Goal: Find specific page/section: Find specific page/section

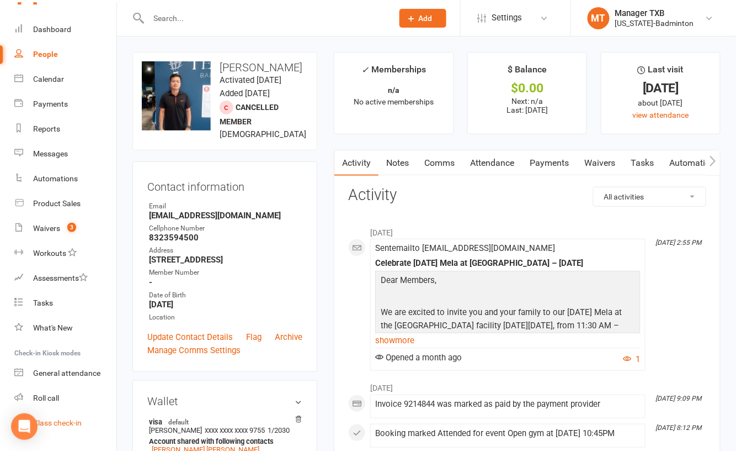
scroll to position [56, 0]
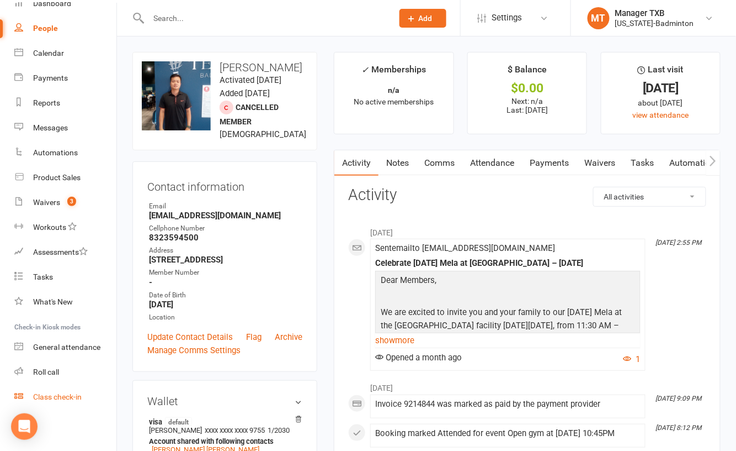
click at [58, 398] on div "Class check-in" at bounding box center [57, 396] width 49 height 9
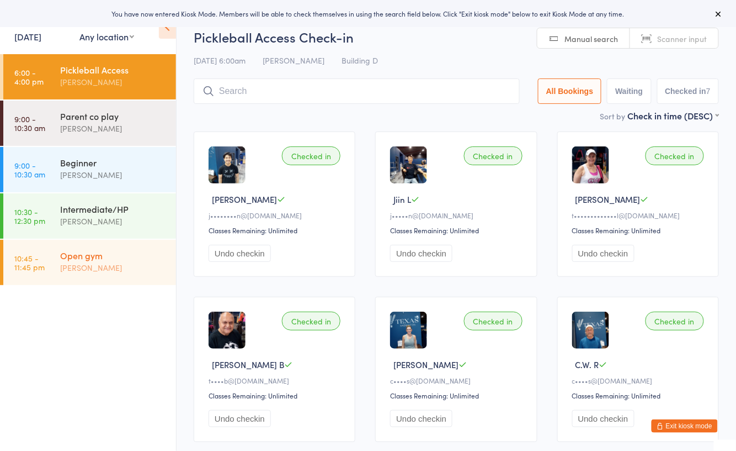
click at [136, 269] on div "[PERSON_NAME]" at bounding box center [113, 267] width 107 height 13
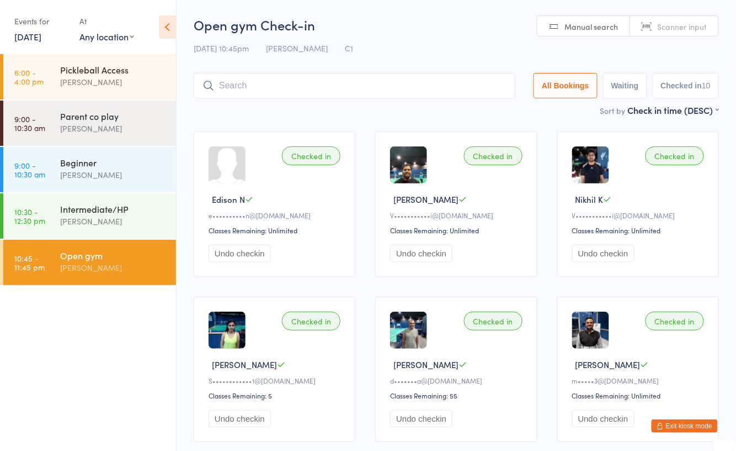
click at [130, 284] on link "10:45 - 11:45 pm Open gym [PERSON_NAME]" at bounding box center [89, 262] width 173 height 45
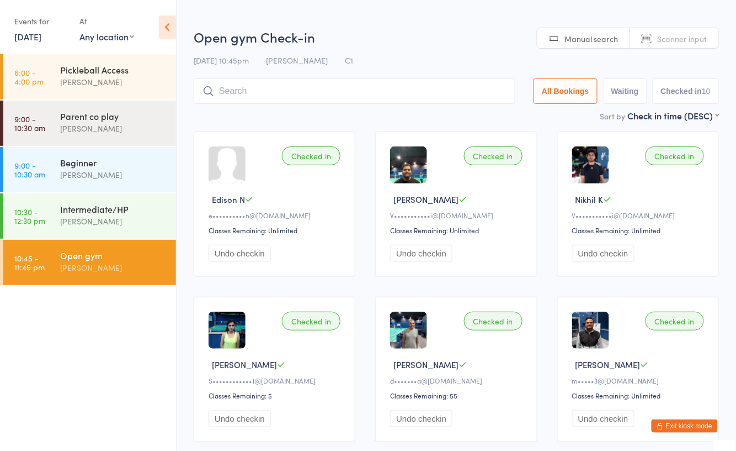
scroll to position [368, 0]
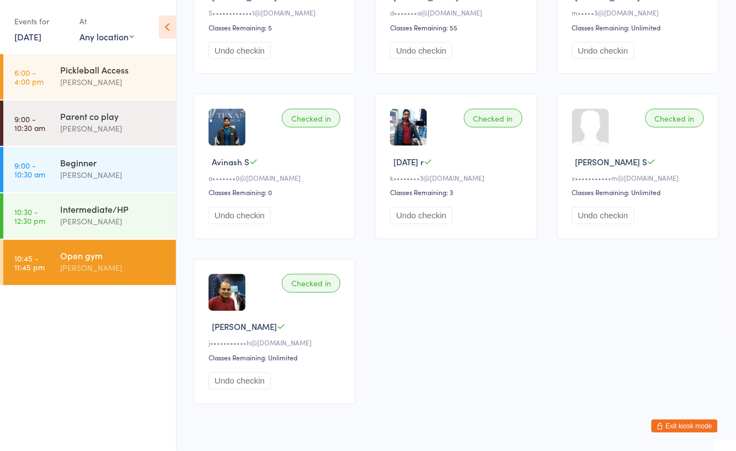
click at [33, 40] on link "[DATE]" at bounding box center [27, 36] width 27 height 12
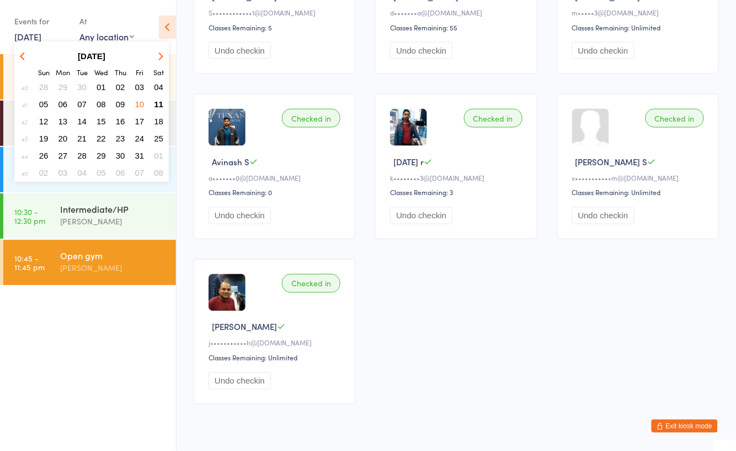
click at [140, 102] on span "10" at bounding box center [139, 103] width 9 height 9
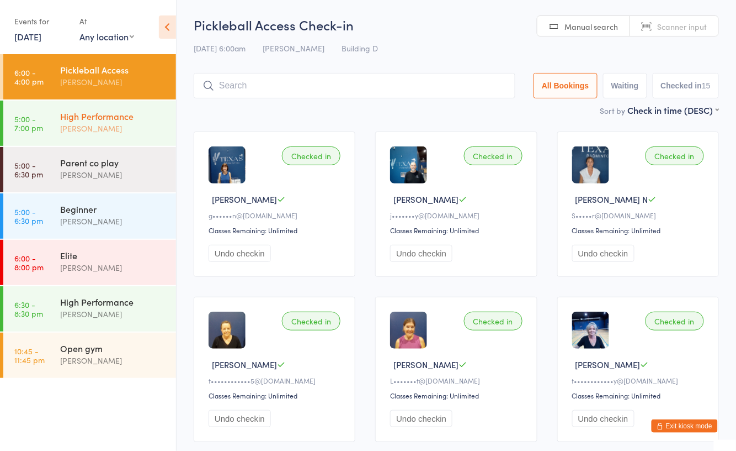
click at [115, 129] on div "[PERSON_NAME]" at bounding box center [113, 128] width 107 height 13
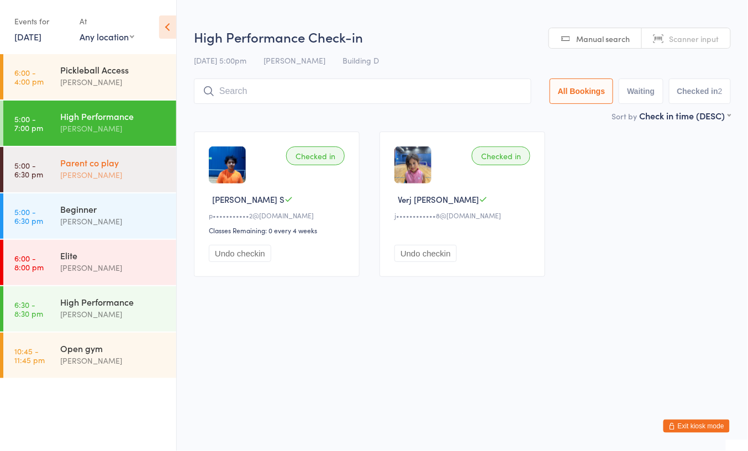
click at [115, 162] on div "Parent co play" at bounding box center [113, 162] width 107 height 12
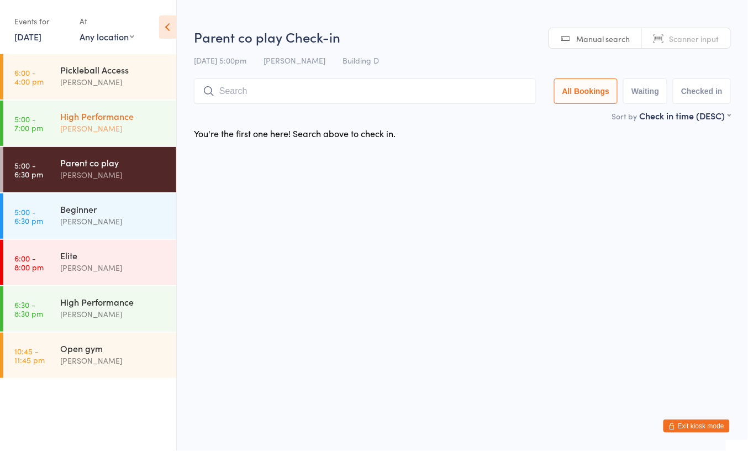
click at [131, 121] on div "High Performance" at bounding box center [113, 116] width 107 height 12
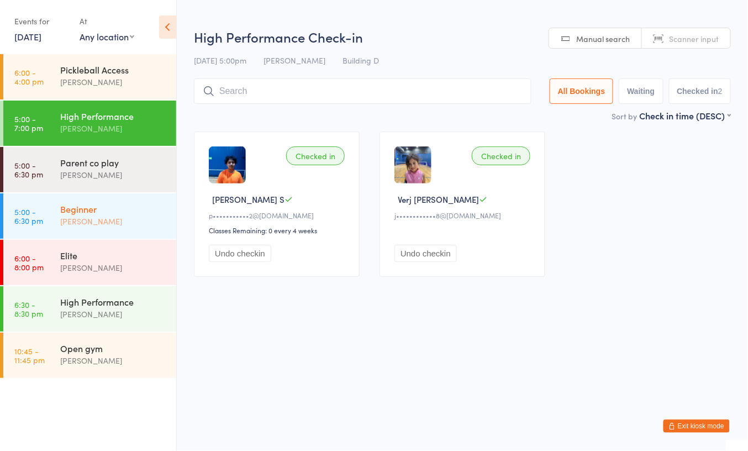
click at [129, 220] on div "[PERSON_NAME]" at bounding box center [113, 221] width 107 height 13
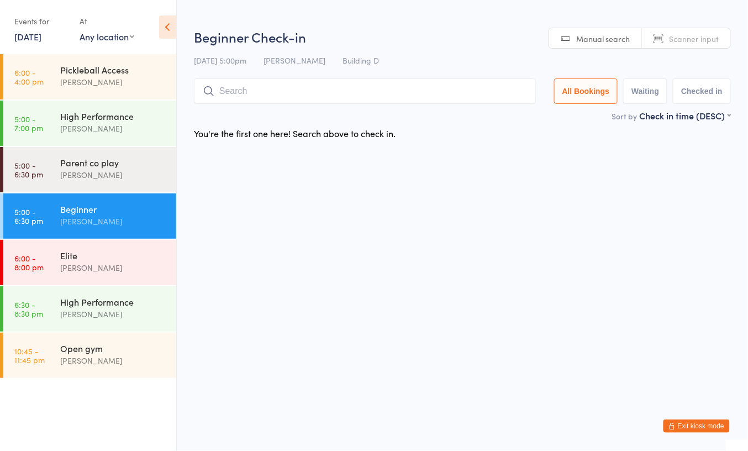
click at [129, 234] on div "Beginner Ayu Gary Luna" at bounding box center [118, 215] width 116 height 44
click at [129, 253] on div "Elite" at bounding box center [113, 255] width 107 height 12
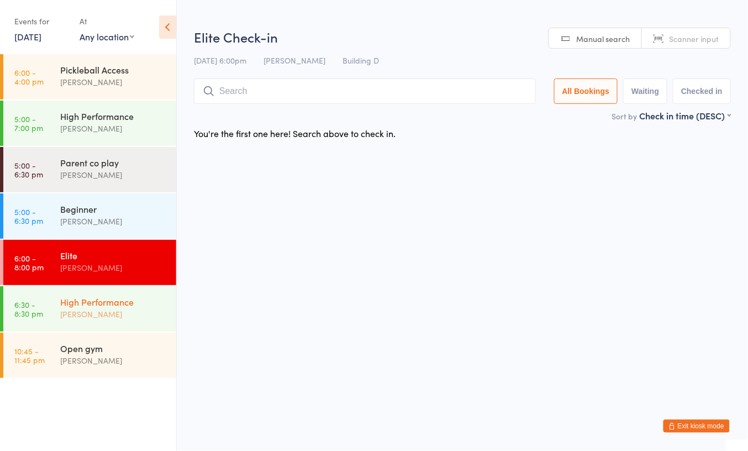
click at [124, 307] on div "High Performance" at bounding box center [113, 301] width 107 height 12
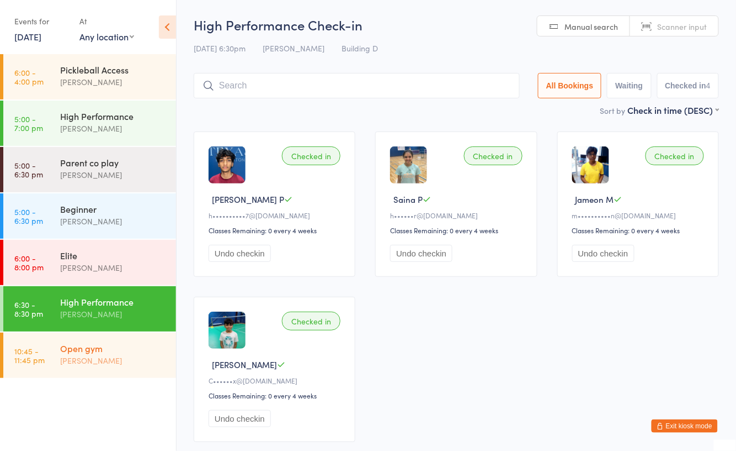
click at [129, 361] on div "[PERSON_NAME]" at bounding box center [113, 360] width 107 height 13
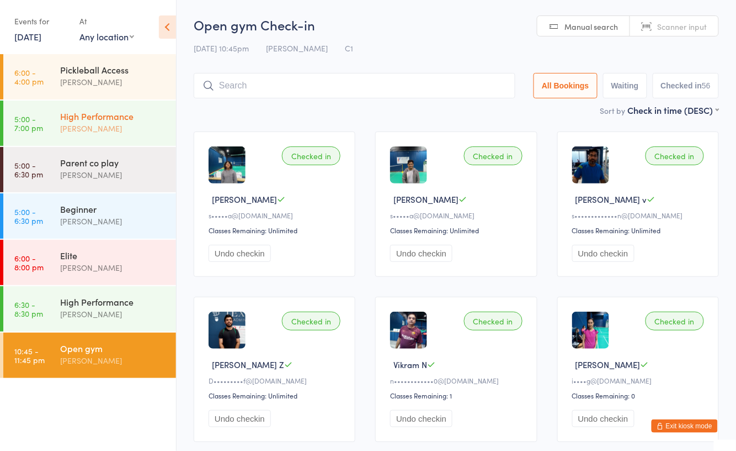
click at [153, 119] on div "High Performance" at bounding box center [113, 116] width 107 height 12
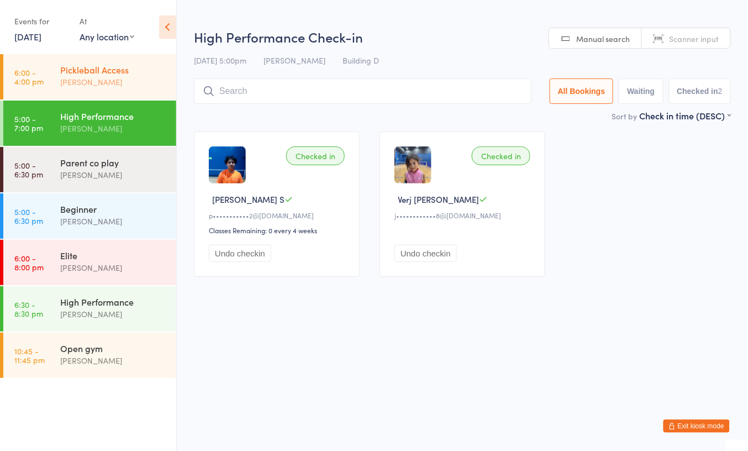
click at [140, 80] on div "[PERSON_NAME]" at bounding box center [113, 82] width 107 height 13
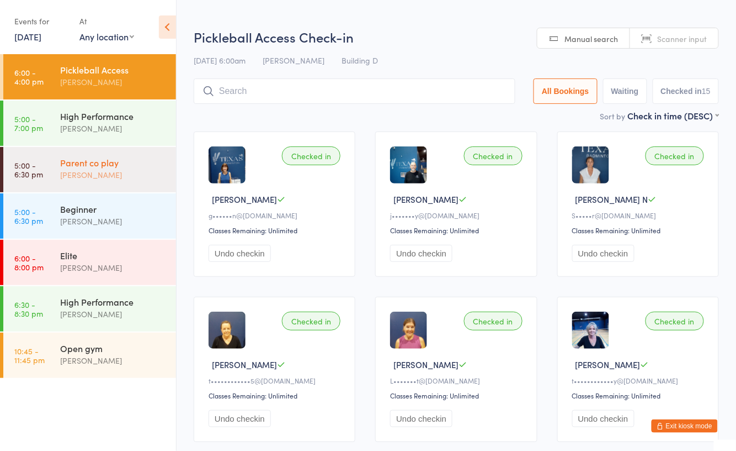
click at [124, 180] on div "[PERSON_NAME]" at bounding box center [113, 174] width 107 height 13
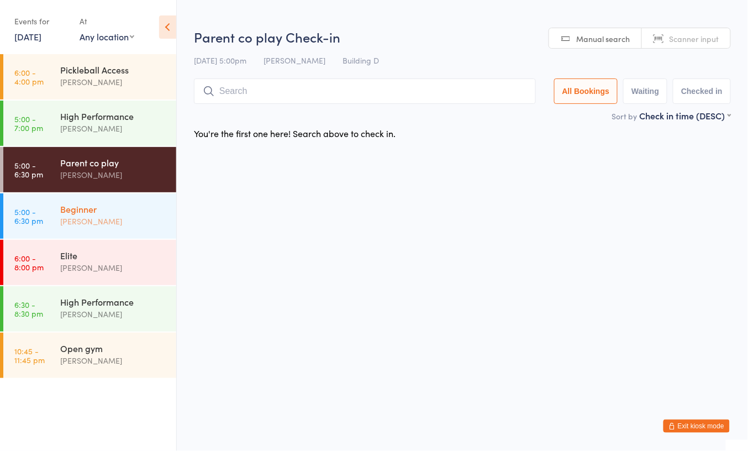
click at [122, 223] on div "[PERSON_NAME]" at bounding box center [113, 221] width 107 height 13
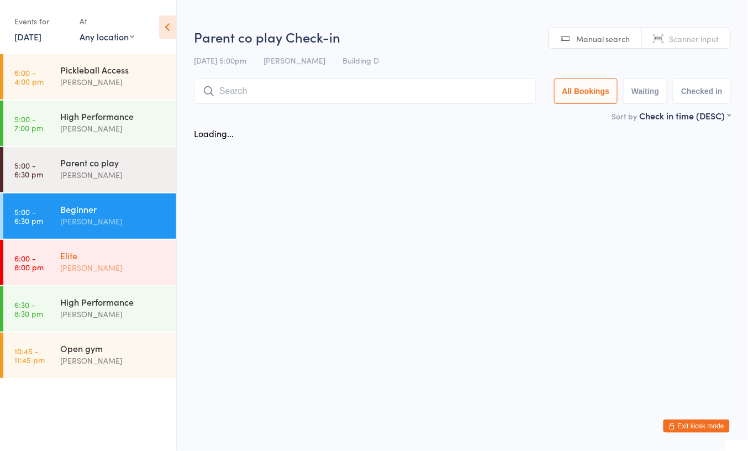
click at [122, 255] on div "Elite" at bounding box center [113, 255] width 107 height 12
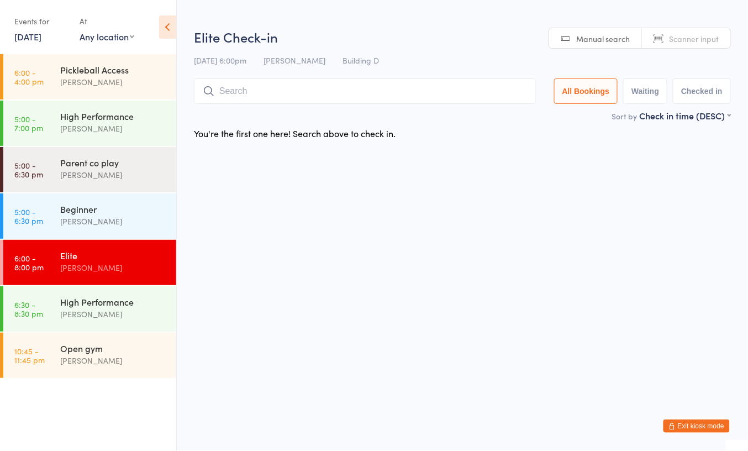
click at [41, 36] on link "10 Oct, 2025" at bounding box center [27, 36] width 27 height 12
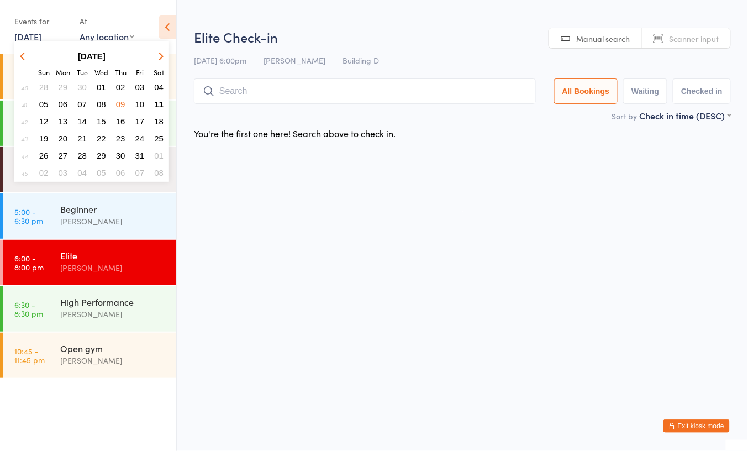
click at [159, 104] on span "11" at bounding box center [158, 103] width 9 height 9
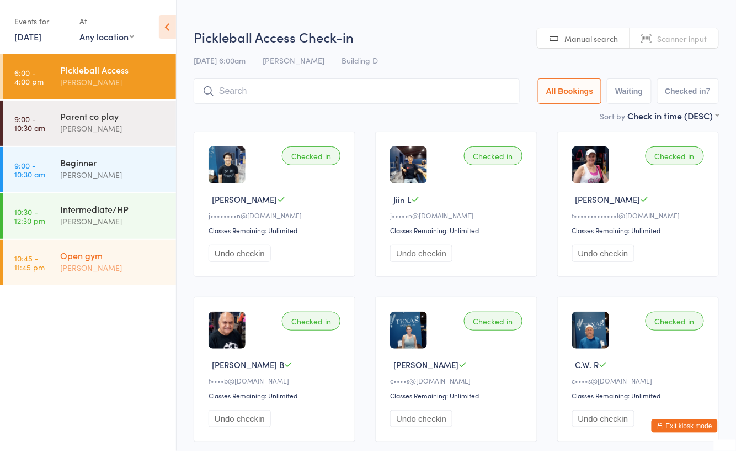
click at [116, 264] on div "[PERSON_NAME]" at bounding box center [113, 267] width 107 height 13
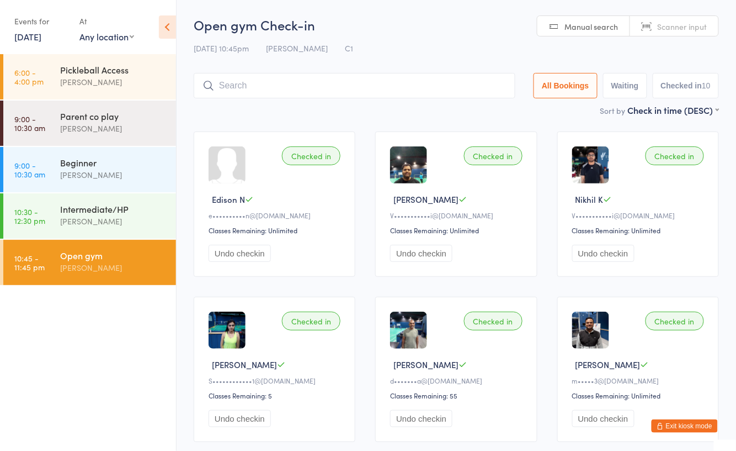
click at [144, 271] on div "[PERSON_NAME]" at bounding box center [113, 267] width 107 height 13
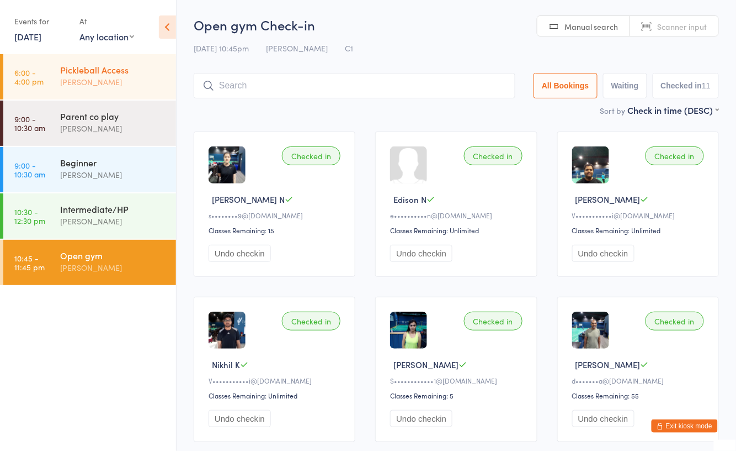
click at [109, 75] on div "Pickleball Access" at bounding box center [113, 69] width 107 height 12
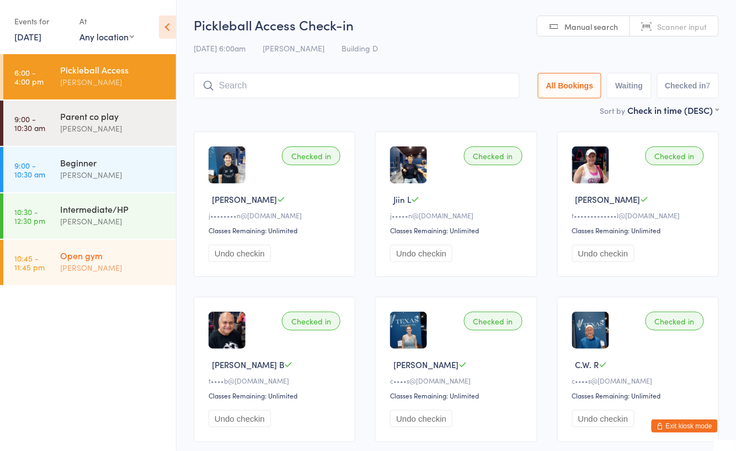
click at [108, 255] on div "Open gym" at bounding box center [113, 255] width 107 height 12
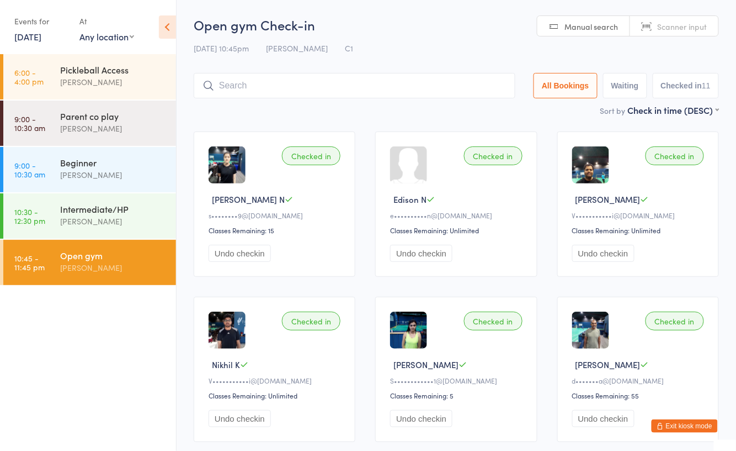
click at [296, 124] on div "Checked in Chau N s••••••••9@gmail.com Classes Remaining: 15 Undo checkin Check…" at bounding box center [456, 451] width 545 height 660
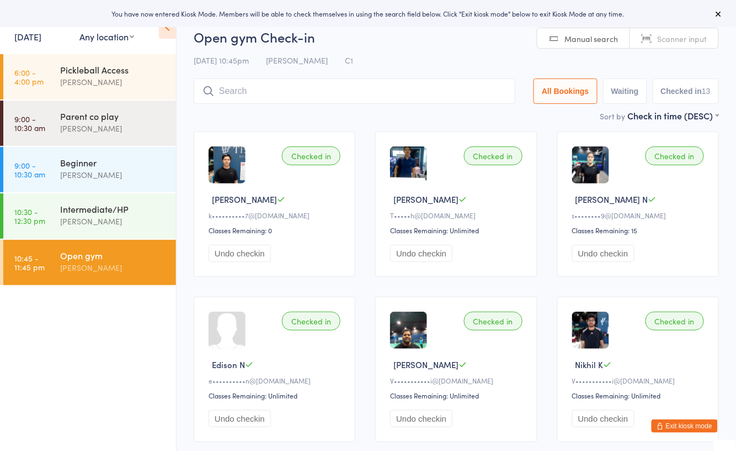
click at [113, 322] on ul "6:00 - 4:00 pm Pickleball Access Boyd Tahtat 9:00 - 10:30 am Parent co play Ayu…" at bounding box center [88, 252] width 176 height 396
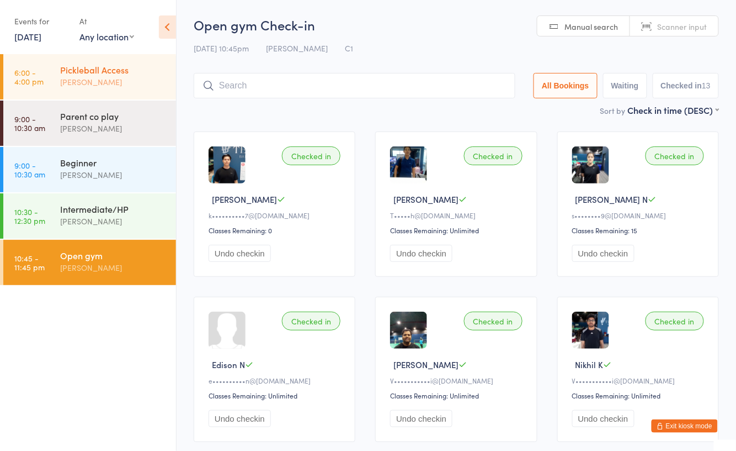
click at [139, 76] on div "[PERSON_NAME]" at bounding box center [113, 82] width 107 height 13
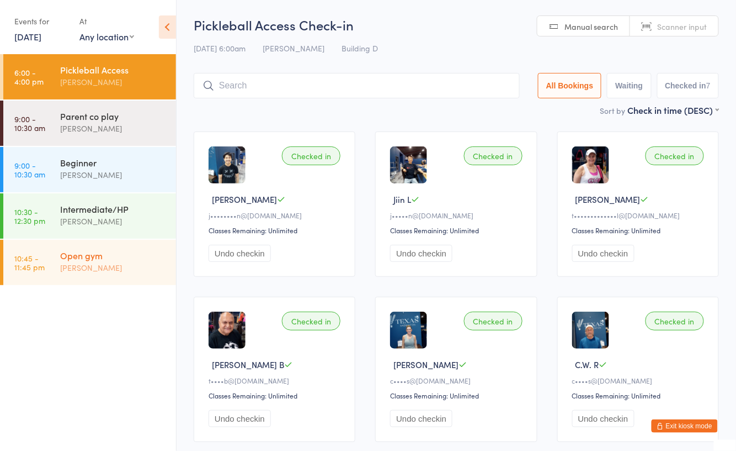
click at [66, 264] on div "[PERSON_NAME]" at bounding box center [113, 267] width 107 height 13
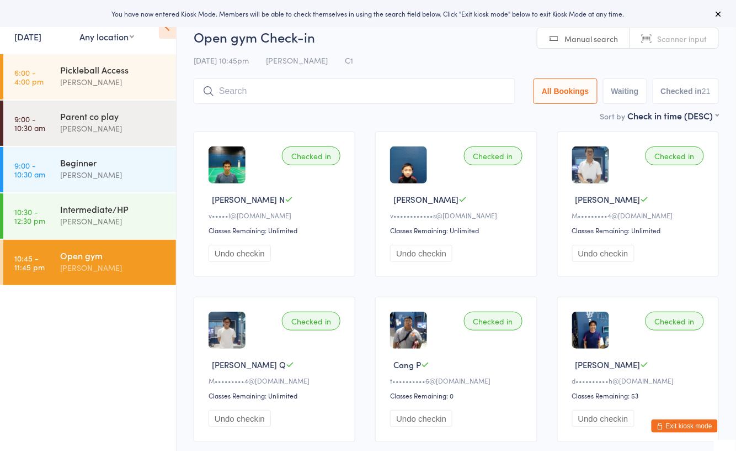
click at [371, 118] on div "Sort by Check in time (DESC) First name (ASC) First name (DESC) Last name (ASC)…" at bounding box center [457, 115] width 526 height 12
